Goal: Check status

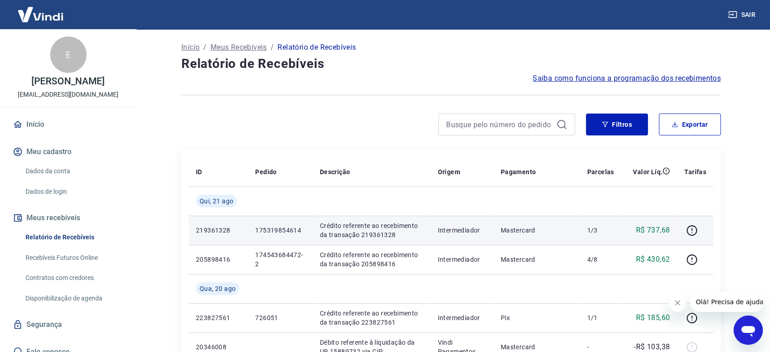
drag, startPoint x: 734, startPoint y: 185, endPoint x: 711, endPoint y: 232, distance: 53.0
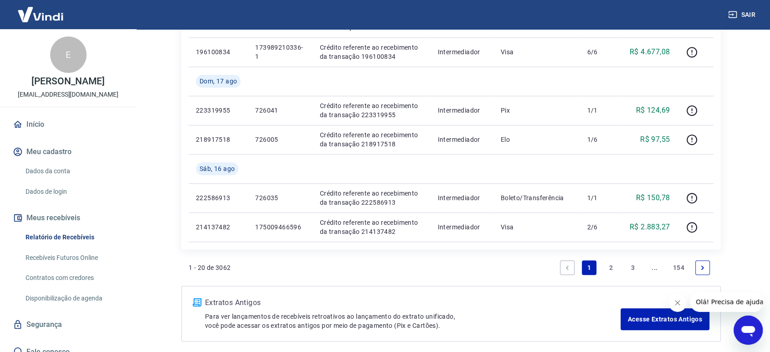
scroll to position [742, 0]
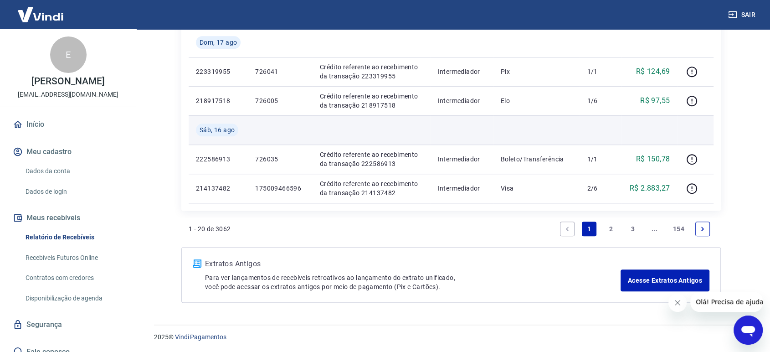
click at [623, 124] on td at bounding box center [650, 129] width 56 height 29
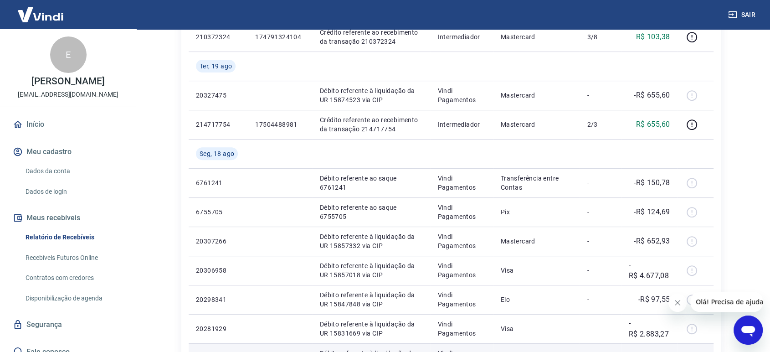
scroll to position [337, 0]
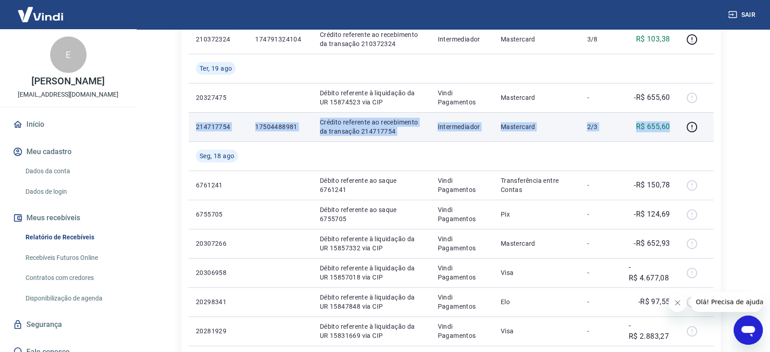
drag, startPoint x: 196, startPoint y: 126, endPoint x: 669, endPoint y: 130, distance: 473.7
click at [669, 130] on tr "214717754 17504488981 Crédito referente ao recebimento da transação 214717754 I…" at bounding box center [451, 126] width 525 height 29
copy tr "214717754 17504488981 Crédito referente ao recebimento da transação 214717754 I…"
click at [722, 162] on div "Início / Meus Recebíveis / Relatório de Recebíveis Relatório de Recebíveis Saib…" at bounding box center [451, 205] width 562 height 1027
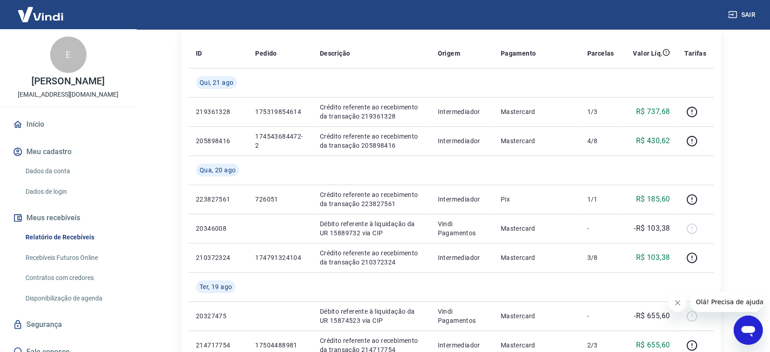
scroll to position [134, 0]
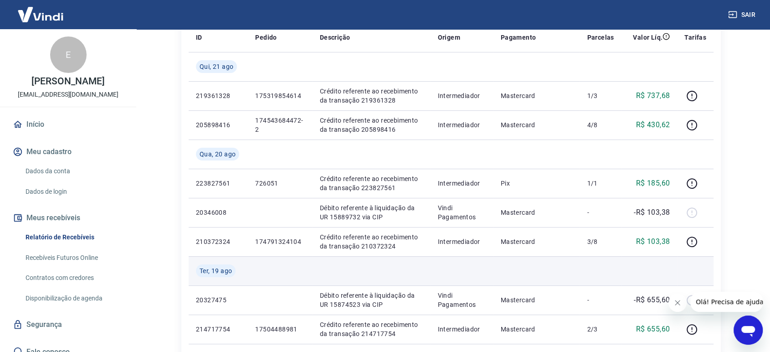
click at [585, 263] on td at bounding box center [600, 270] width 41 height 29
